Goal: Task Accomplishment & Management: Use online tool/utility

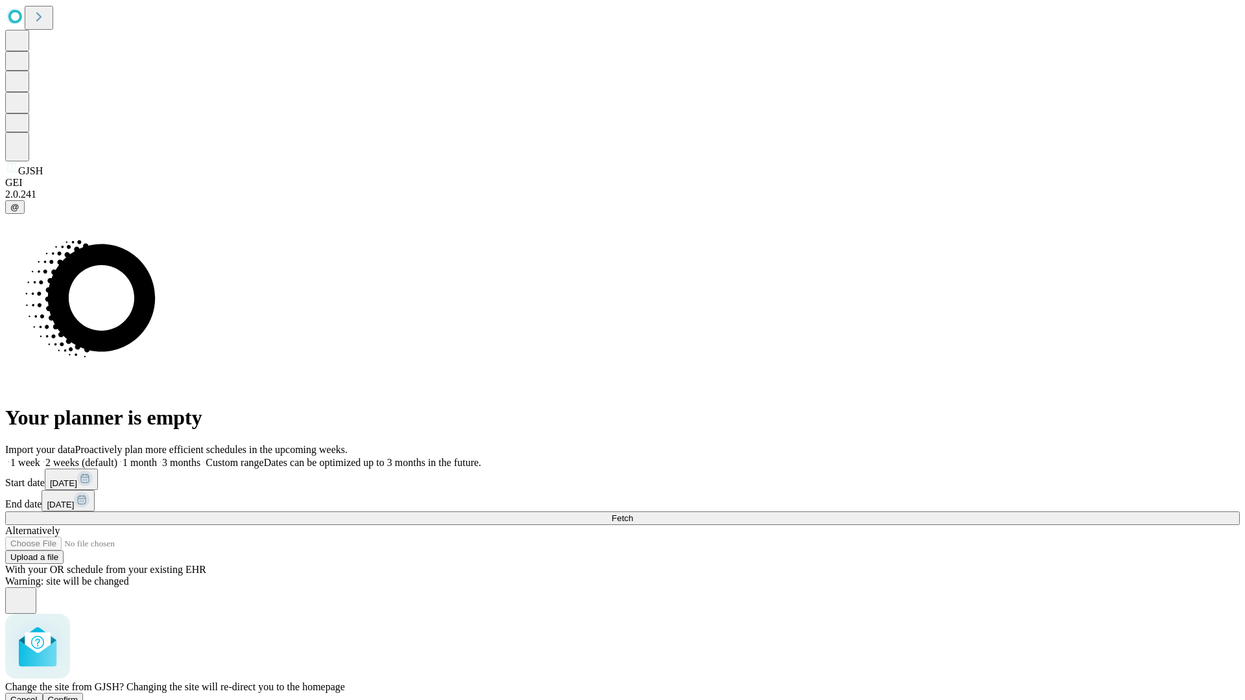
click at [78, 695] on span "Confirm" at bounding box center [63, 700] width 30 height 10
click at [40, 457] on label "1 week" at bounding box center [22, 462] width 35 height 11
click at [633, 513] on span "Fetch" at bounding box center [621, 518] width 21 height 10
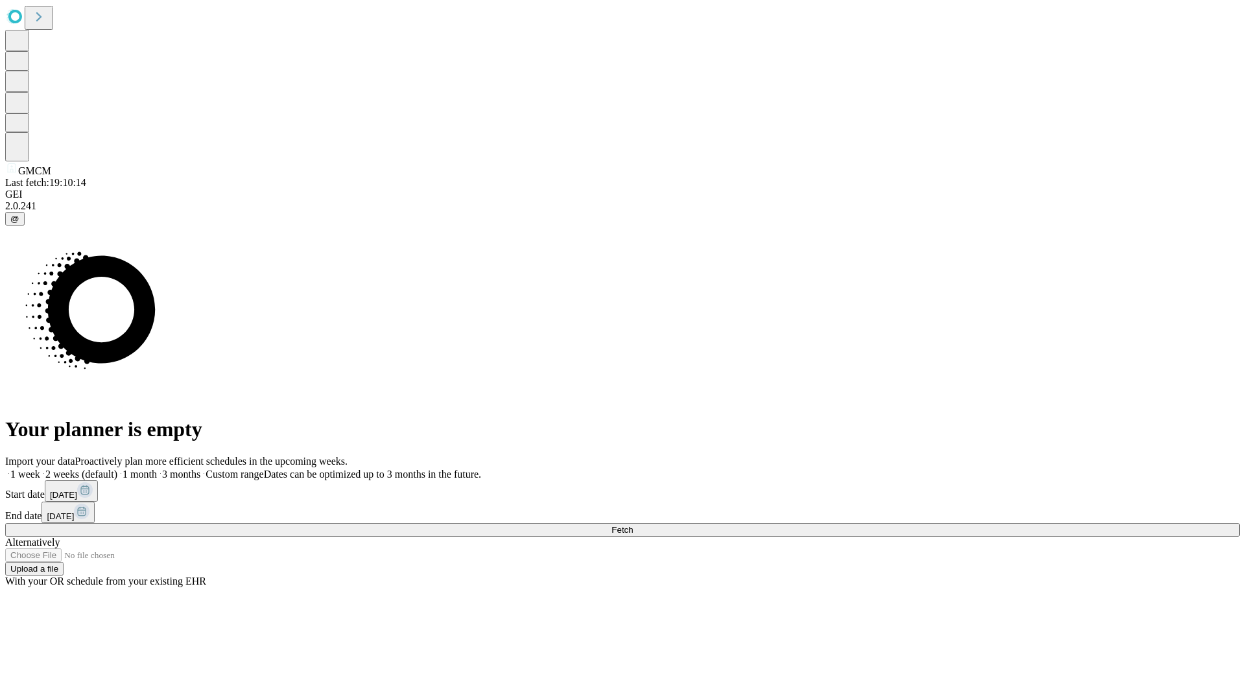
click at [40, 469] on label "1 week" at bounding box center [22, 474] width 35 height 11
click at [633, 525] on span "Fetch" at bounding box center [621, 530] width 21 height 10
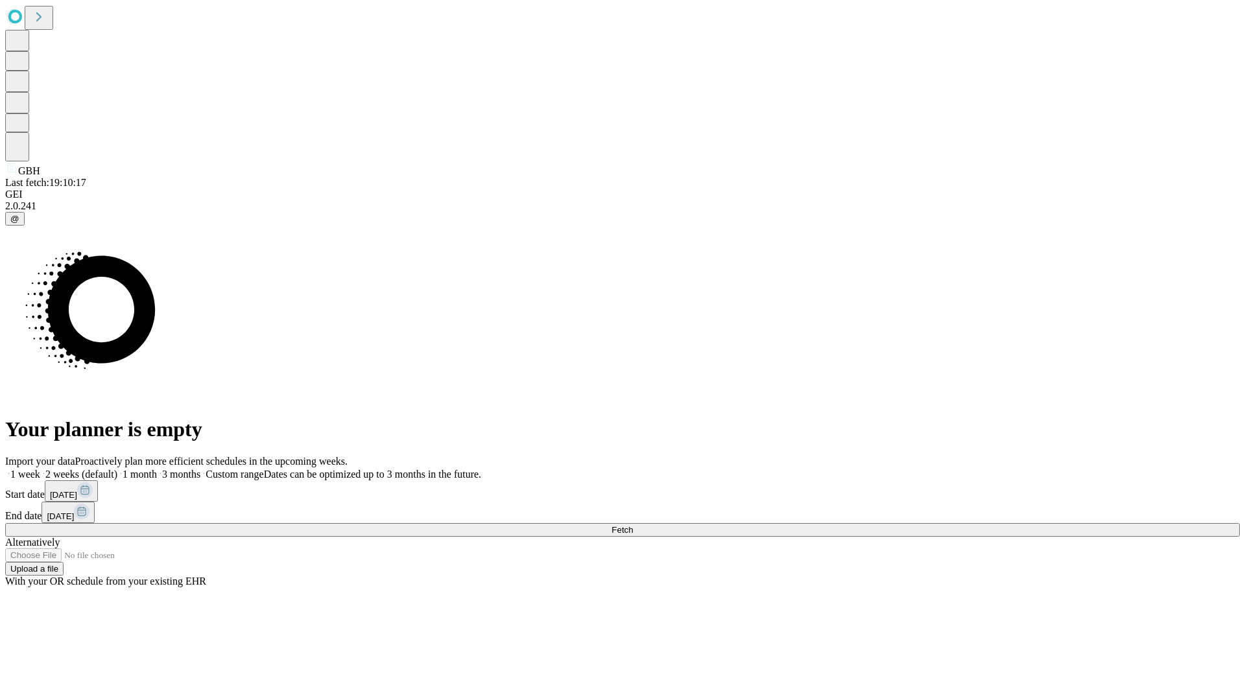
click at [40, 469] on label "1 week" at bounding box center [22, 474] width 35 height 11
click at [633, 525] on span "Fetch" at bounding box center [621, 530] width 21 height 10
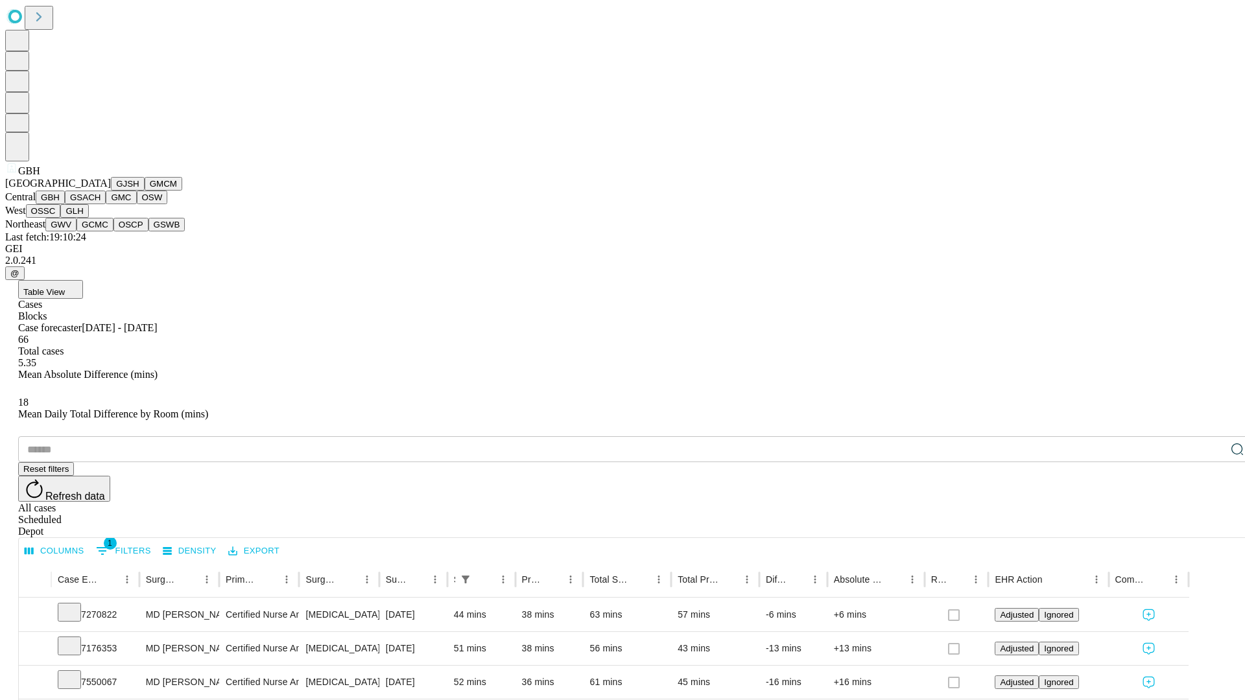
click at [100, 204] on button "GSACH" at bounding box center [85, 198] width 41 height 14
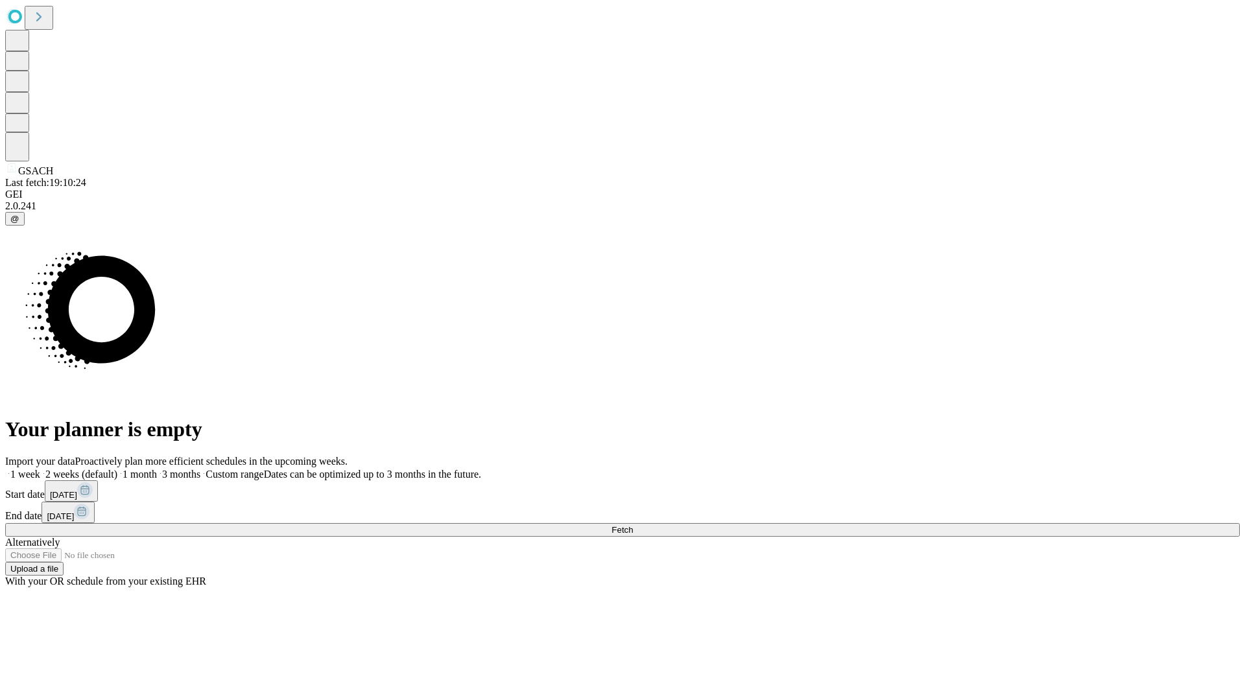
click at [40, 469] on label "1 week" at bounding box center [22, 474] width 35 height 11
click at [633, 525] on span "Fetch" at bounding box center [621, 530] width 21 height 10
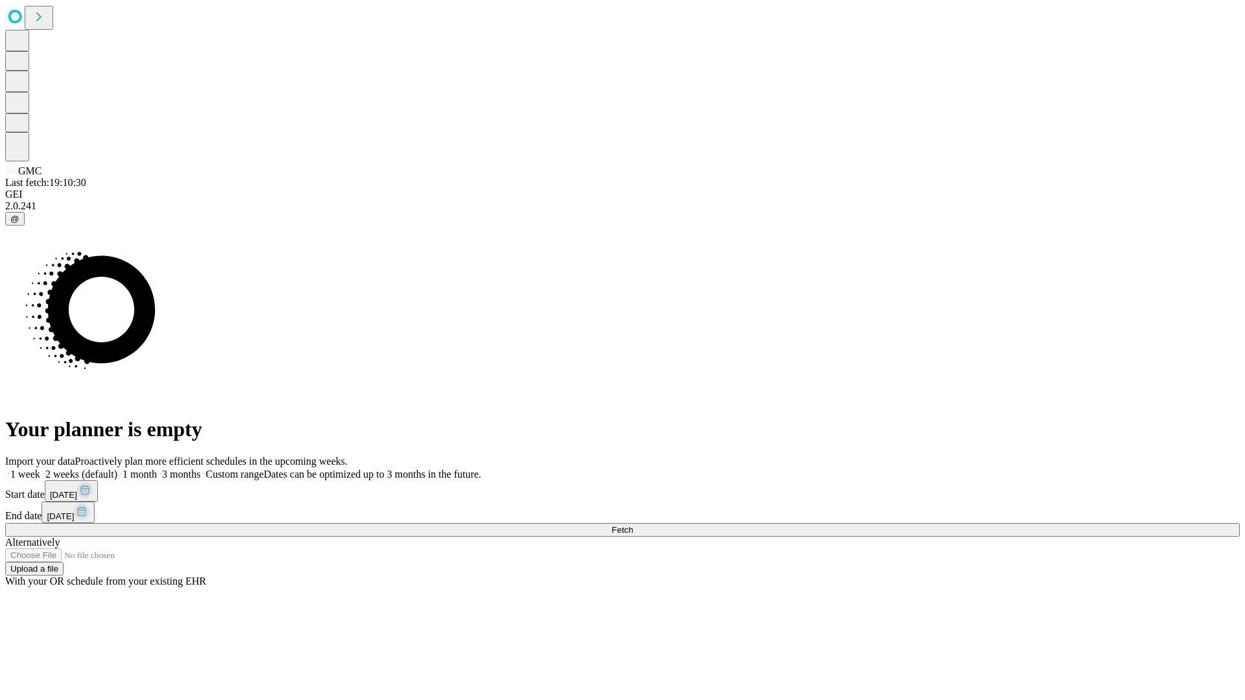
click at [633, 525] on span "Fetch" at bounding box center [621, 530] width 21 height 10
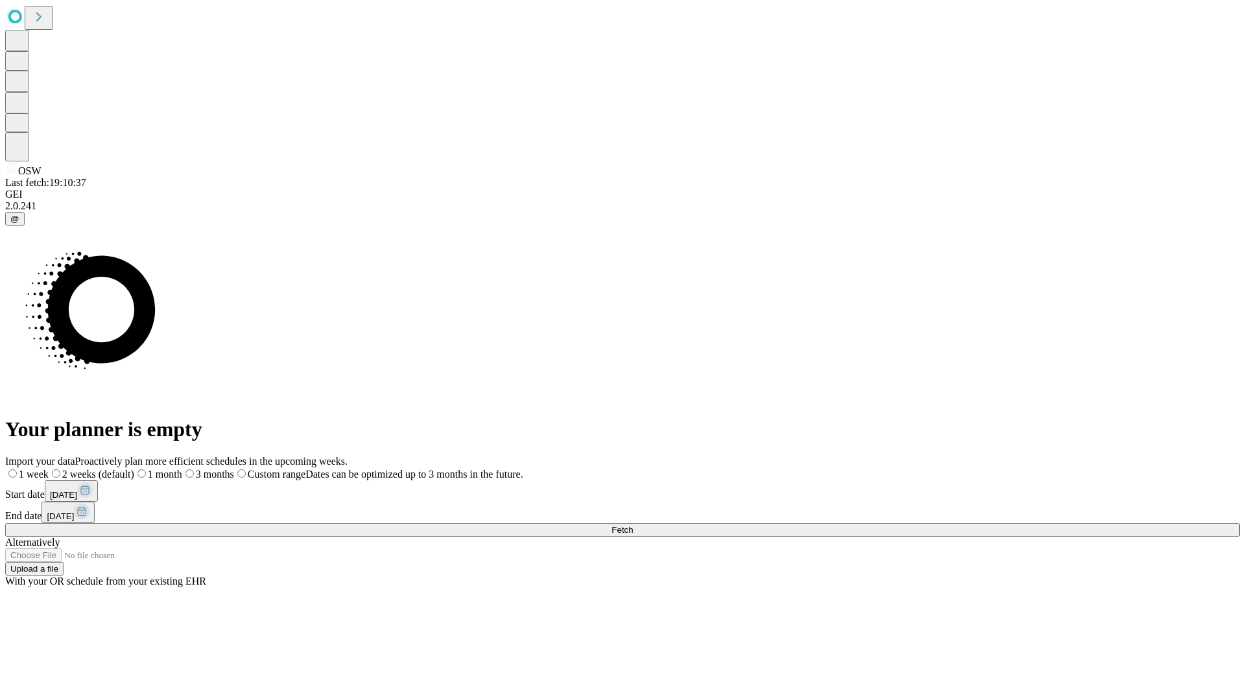
click at [49, 469] on label "1 week" at bounding box center [26, 474] width 43 height 11
click at [633, 525] on span "Fetch" at bounding box center [621, 530] width 21 height 10
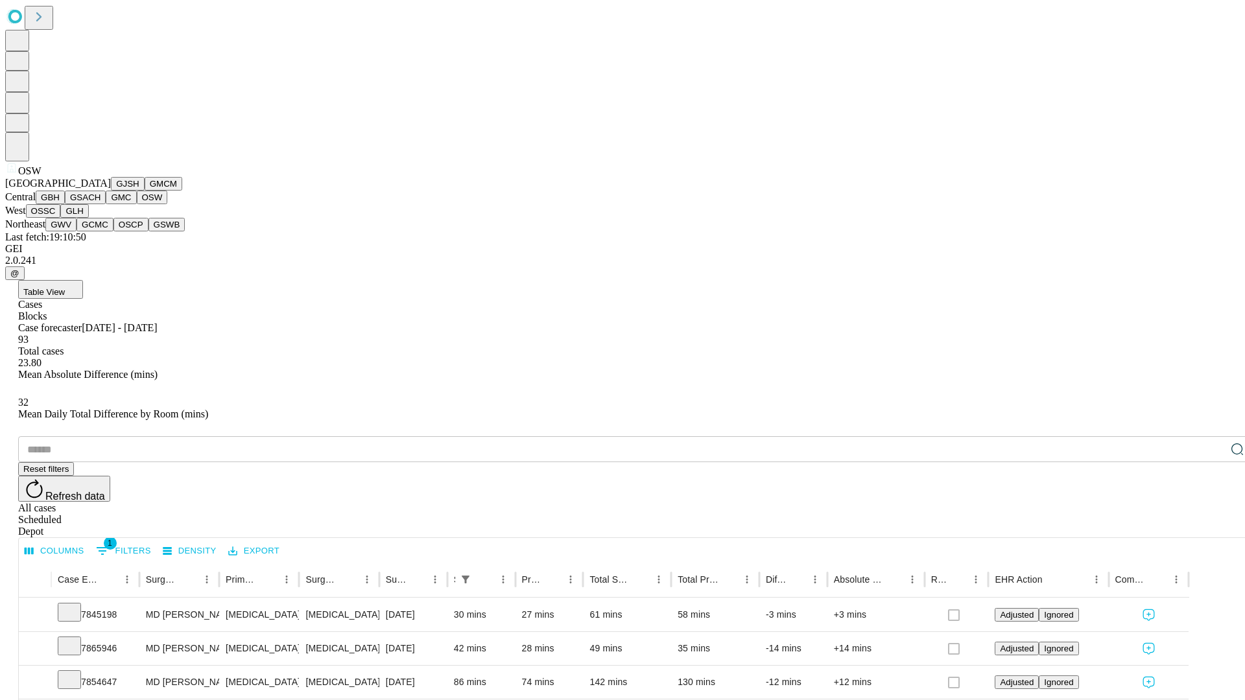
click at [61, 218] on button "OSSC" at bounding box center [43, 211] width 35 height 14
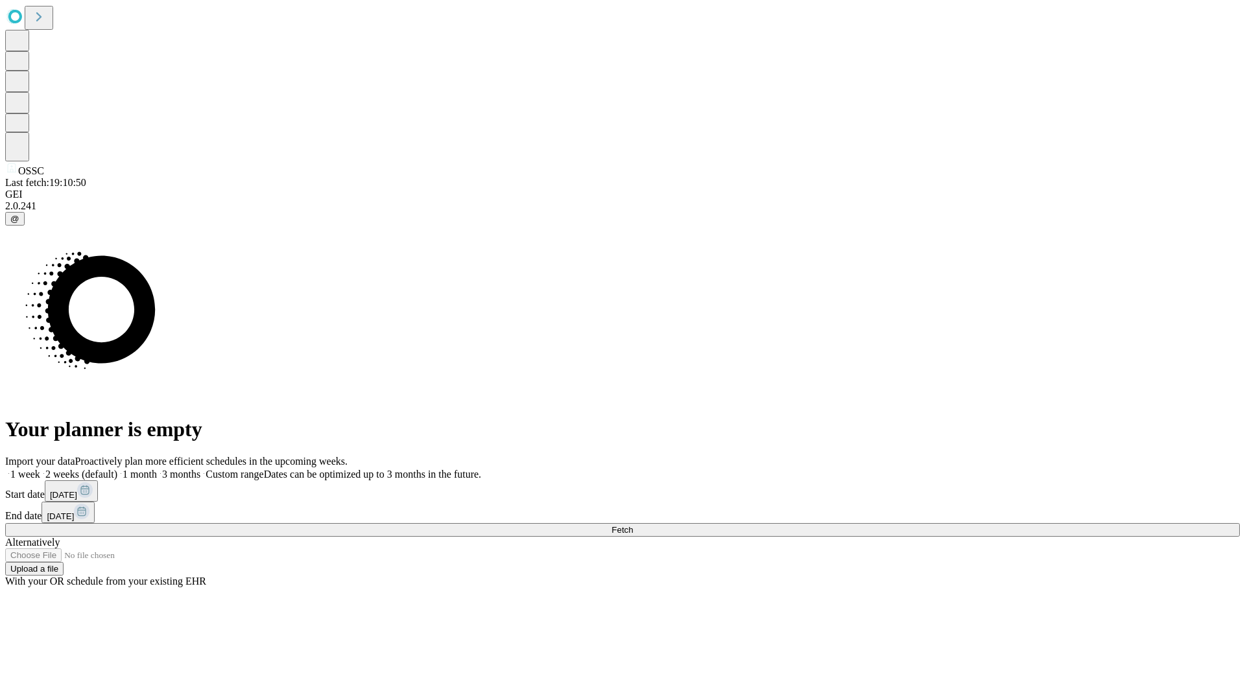
click at [40, 469] on label "1 week" at bounding box center [22, 474] width 35 height 11
click at [633, 525] on span "Fetch" at bounding box center [621, 530] width 21 height 10
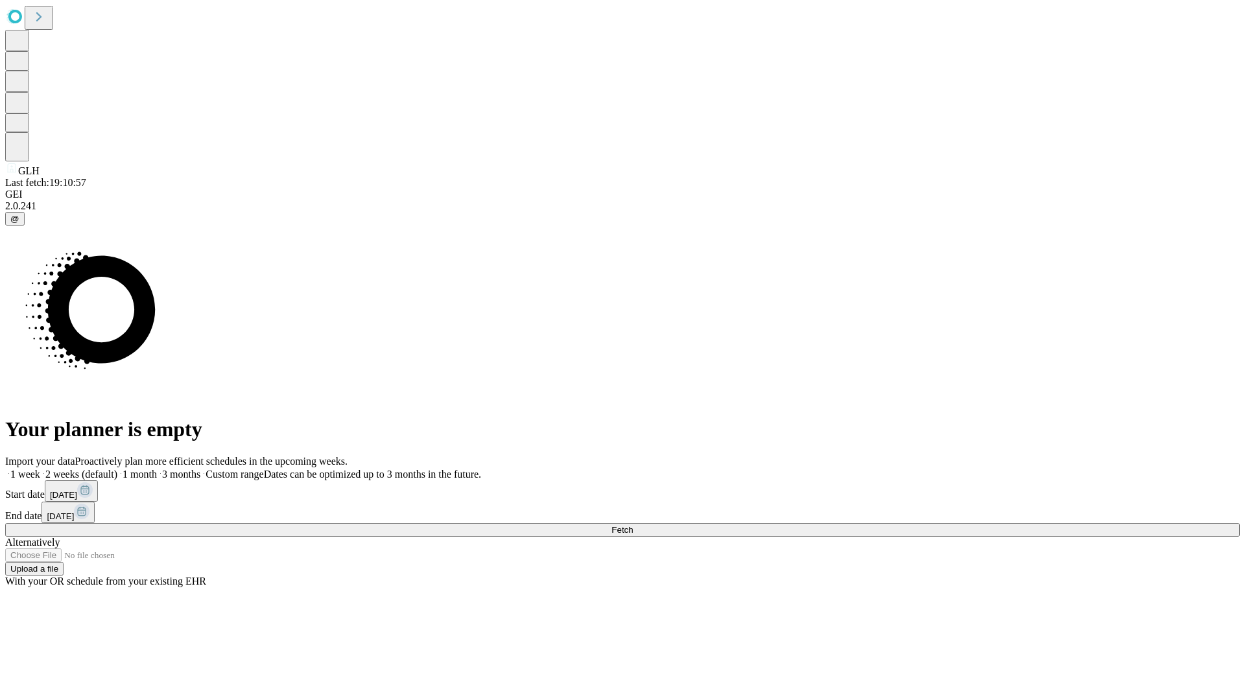
click at [40, 469] on label "1 week" at bounding box center [22, 474] width 35 height 11
click at [633, 525] on span "Fetch" at bounding box center [621, 530] width 21 height 10
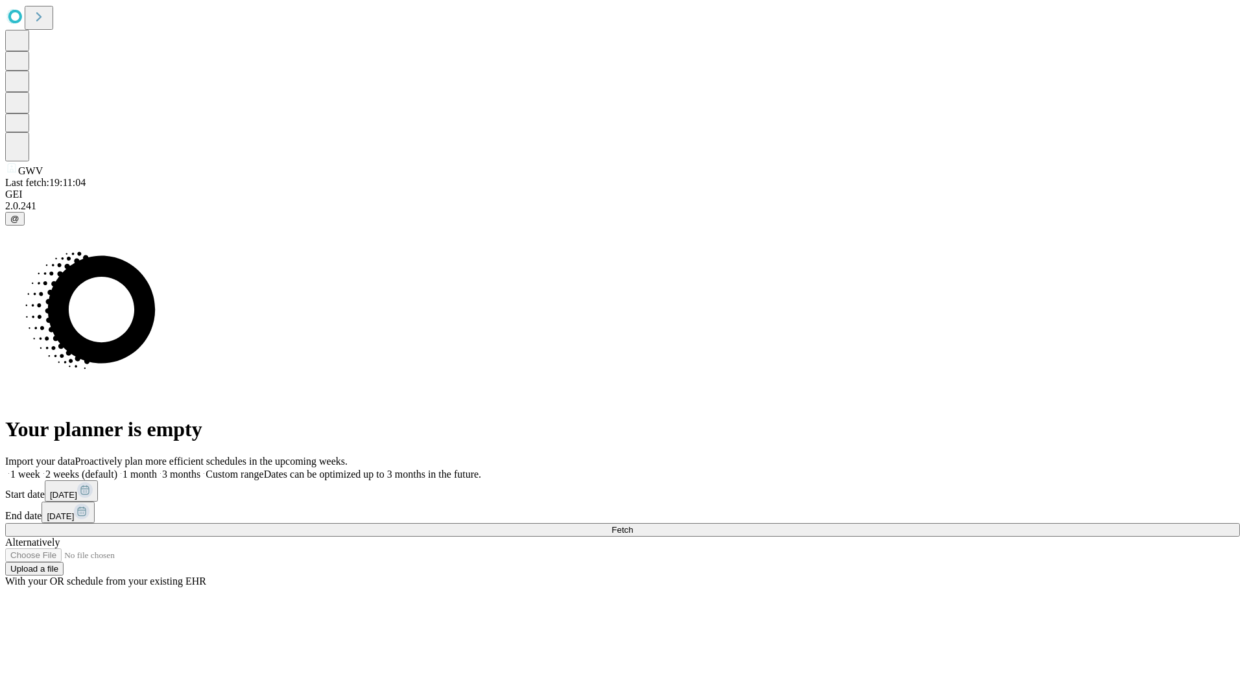
click at [633, 525] on span "Fetch" at bounding box center [621, 530] width 21 height 10
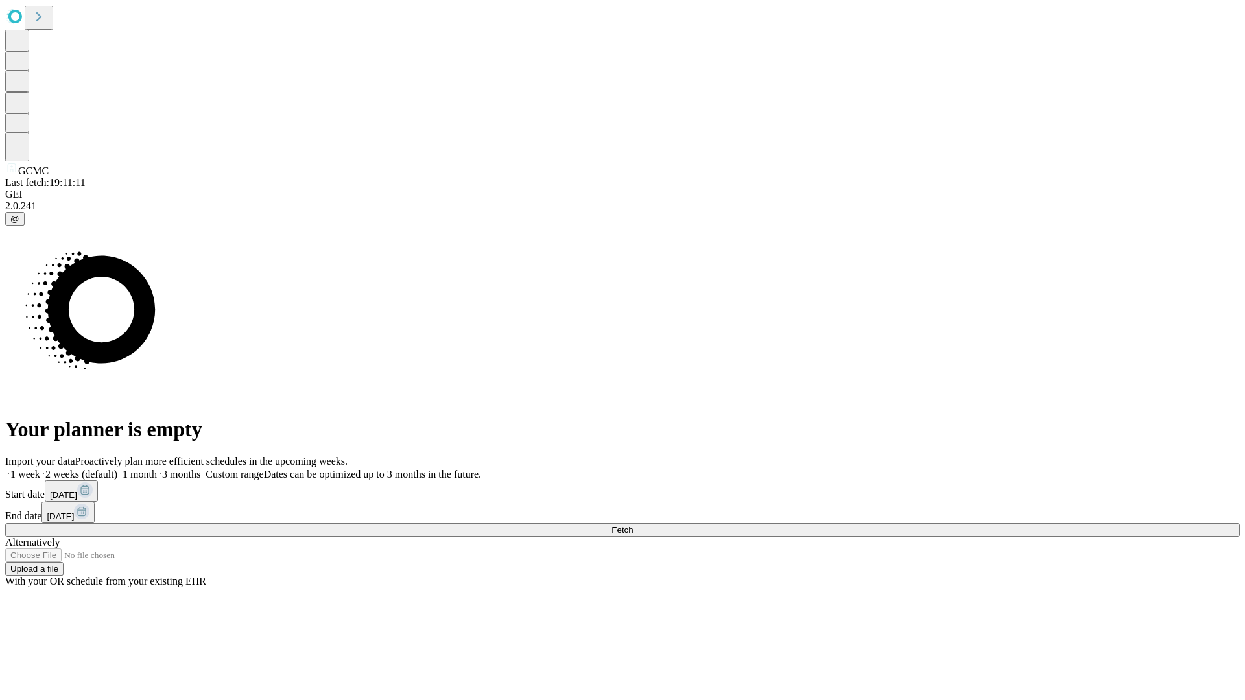
click at [40, 469] on label "1 week" at bounding box center [22, 474] width 35 height 11
click at [633, 525] on span "Fetch" at bounding box center [621, 530] width 21 height 10
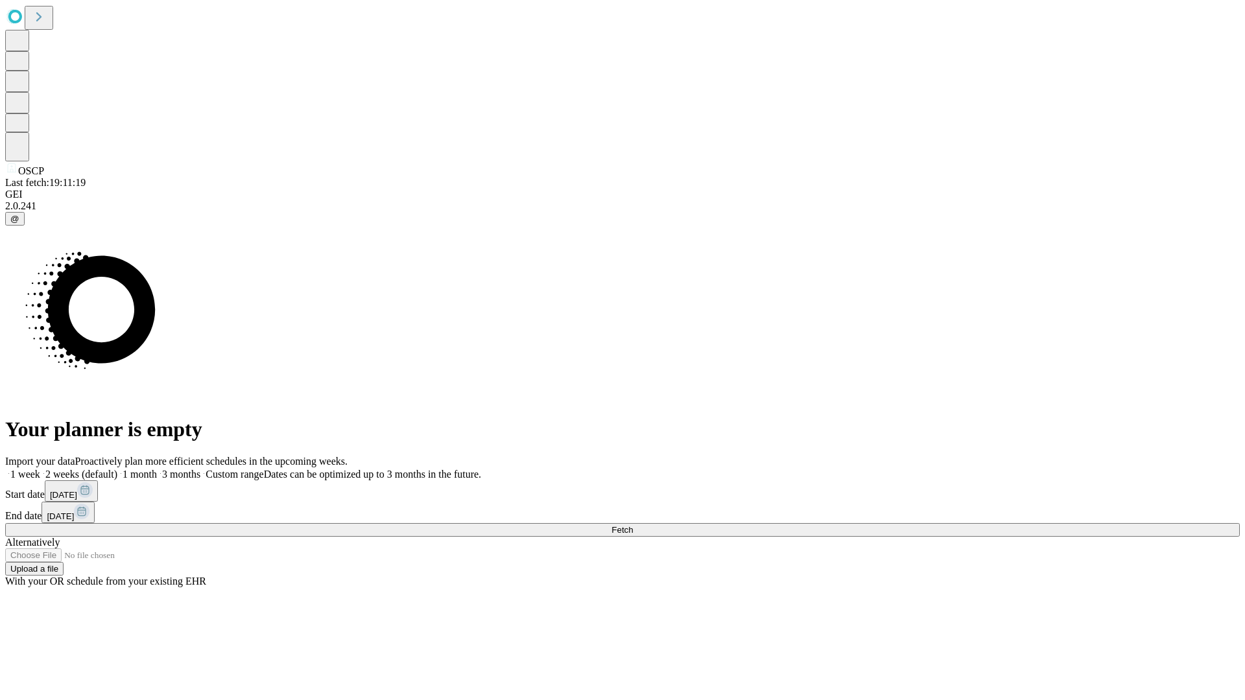
click at [633, 525] on span "Fetch" at bounding box center [621, 530] width 21 height 10
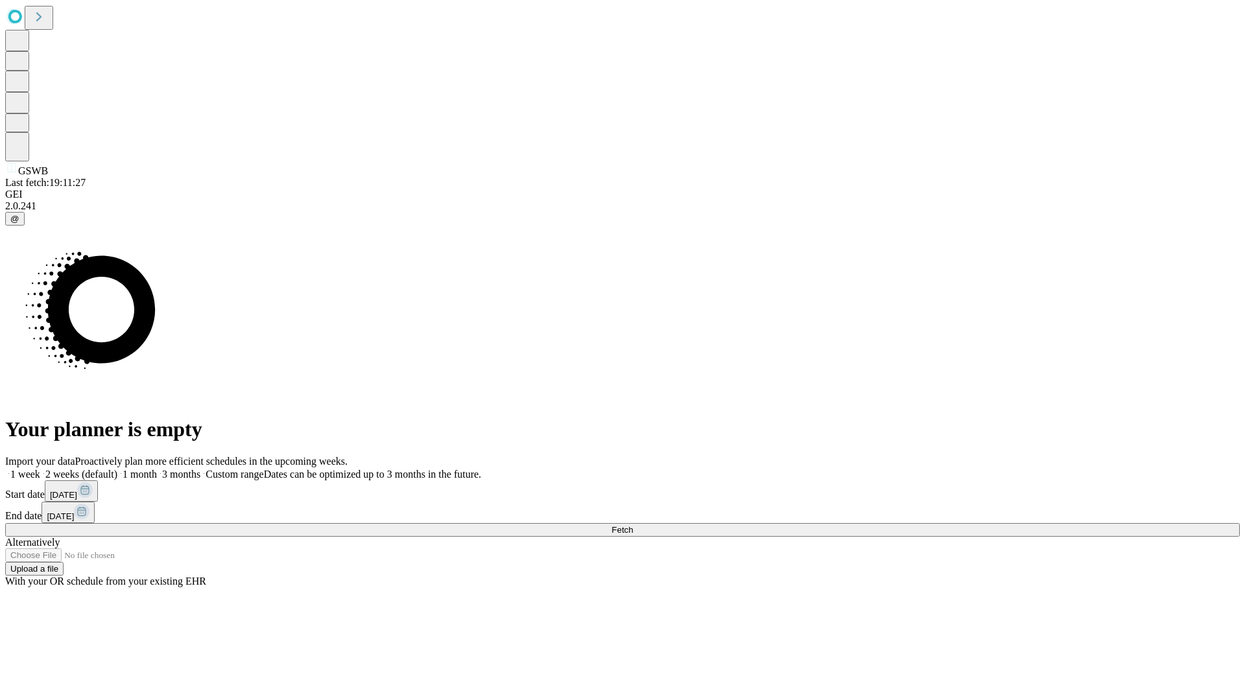
click at [633, 525] on span "Fetch" at bounding box center [621, 530] width 21 height 10
